Goal: Navigation & Orientation: Find specific page/section

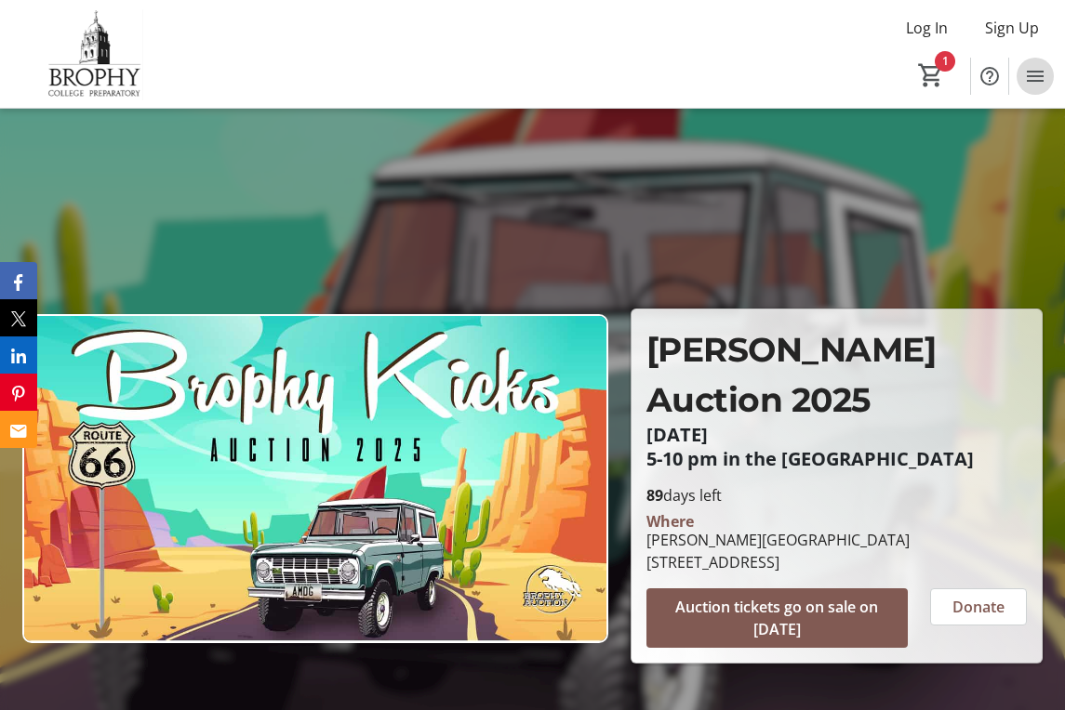
click at [1036, 68] on mat-icon "Menu" at bounding box center [1035, 76] width 22 height 22
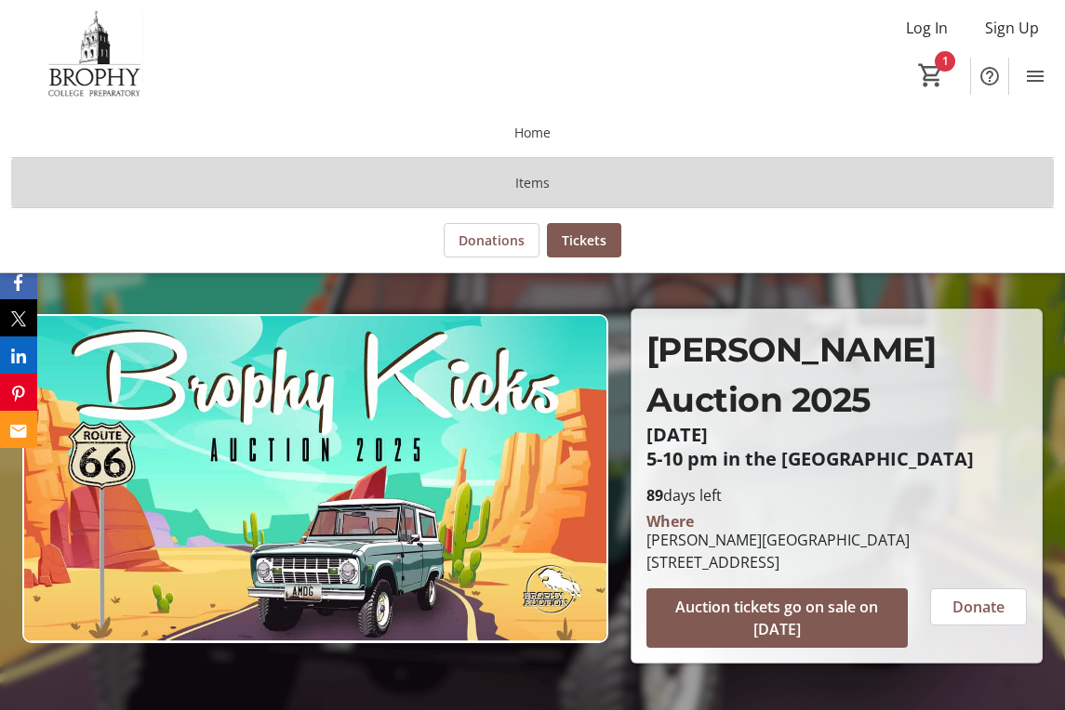
click at [555, 179] on span at bounding box center [532, 183] width 1042 height 45
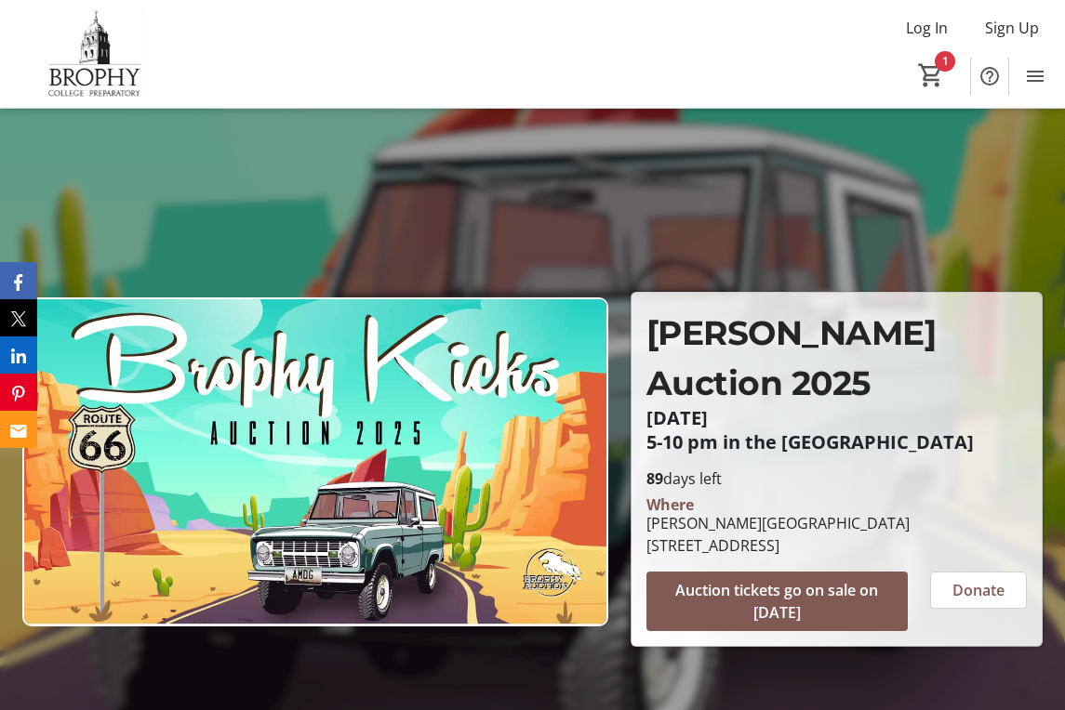
scroll to position [31, 0]
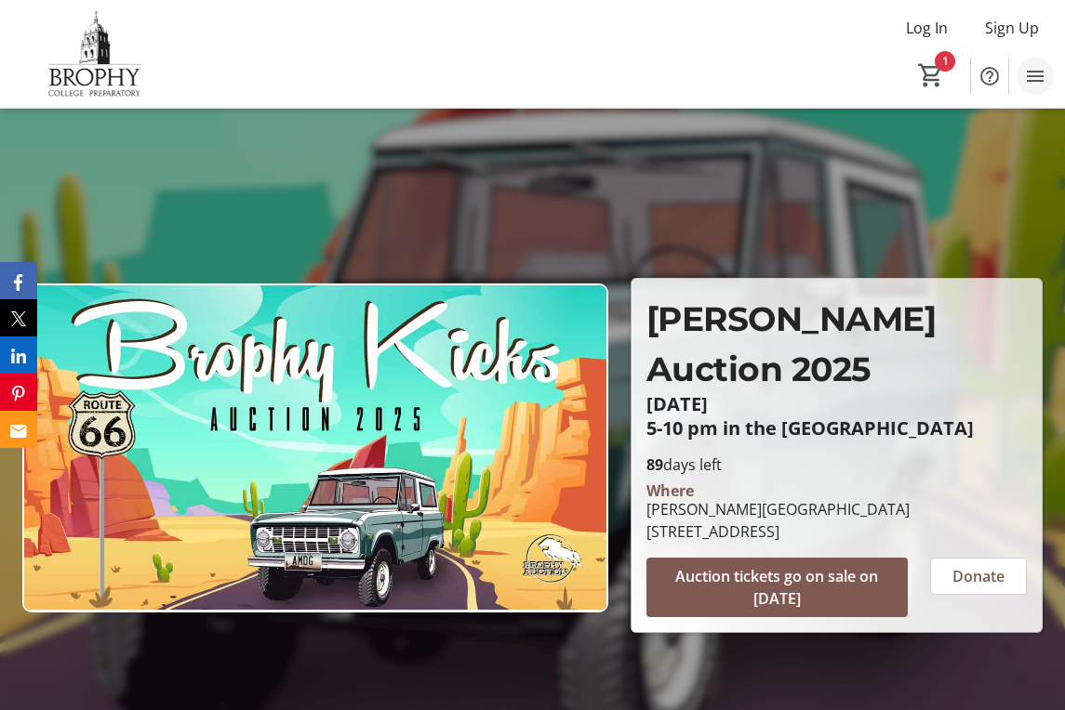
click at [1043, 79] on mat-icon "Menu" at bounding box center [1035, 76] width 22 height 22
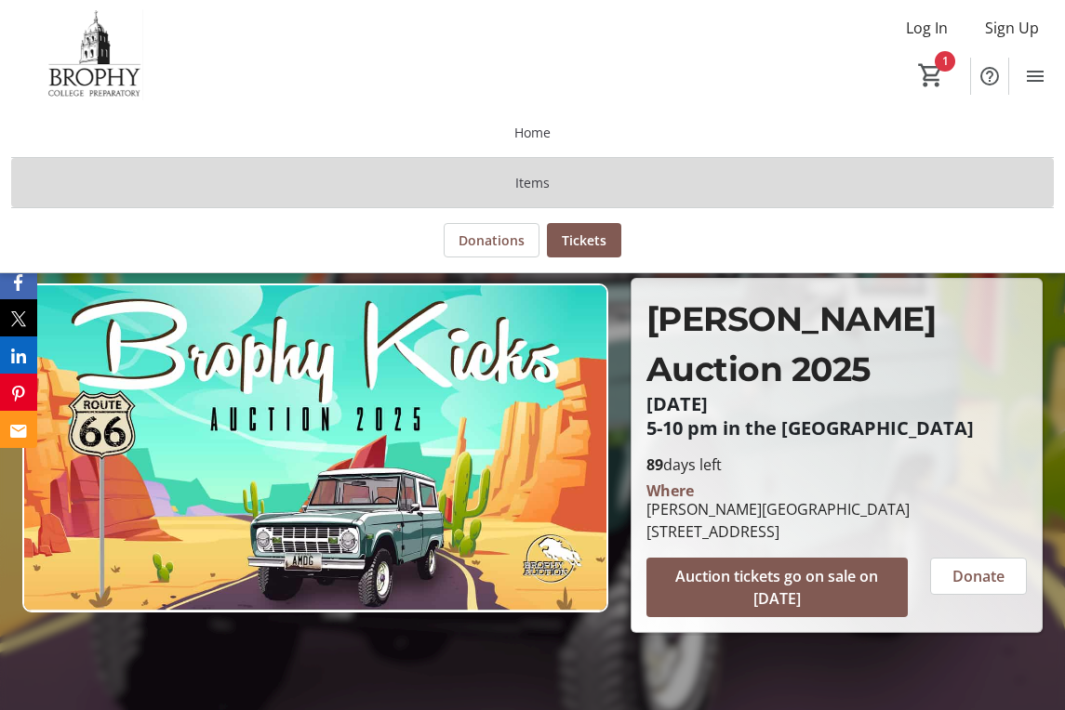
click at [544, 184] on span "Items" at bounding box center [532, 183] width 34 height 20
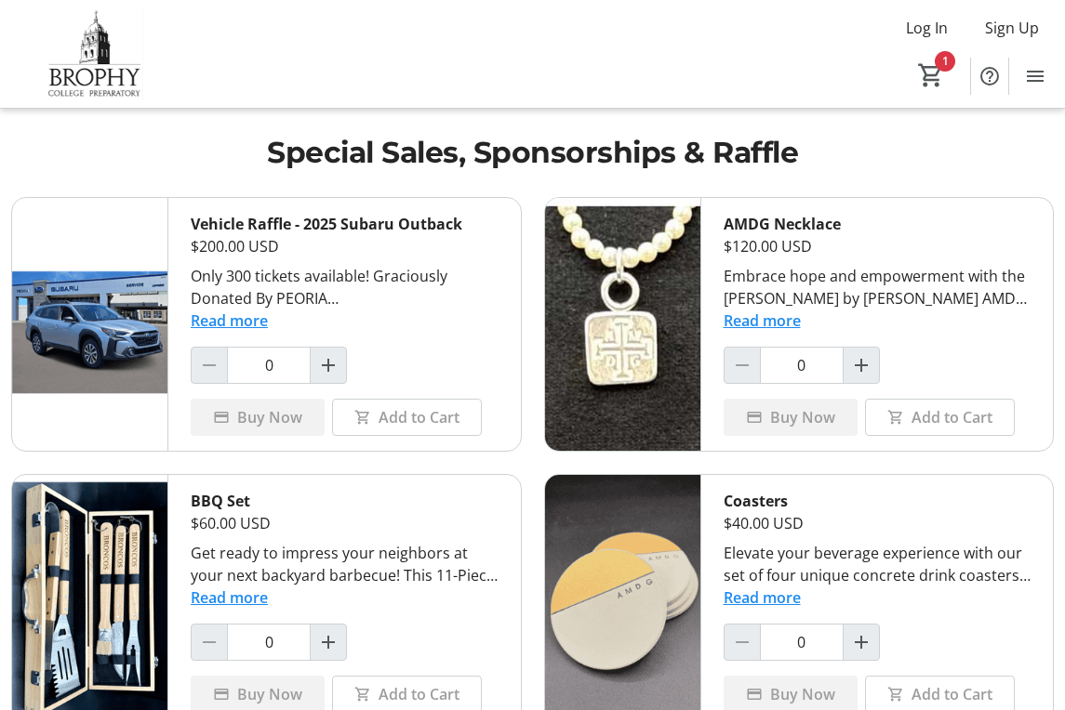
click at [107, 55] on img at bounding box center [93, 53] width 165 height 93
